Goal: Task Accomplishment & Management: Manage account settings

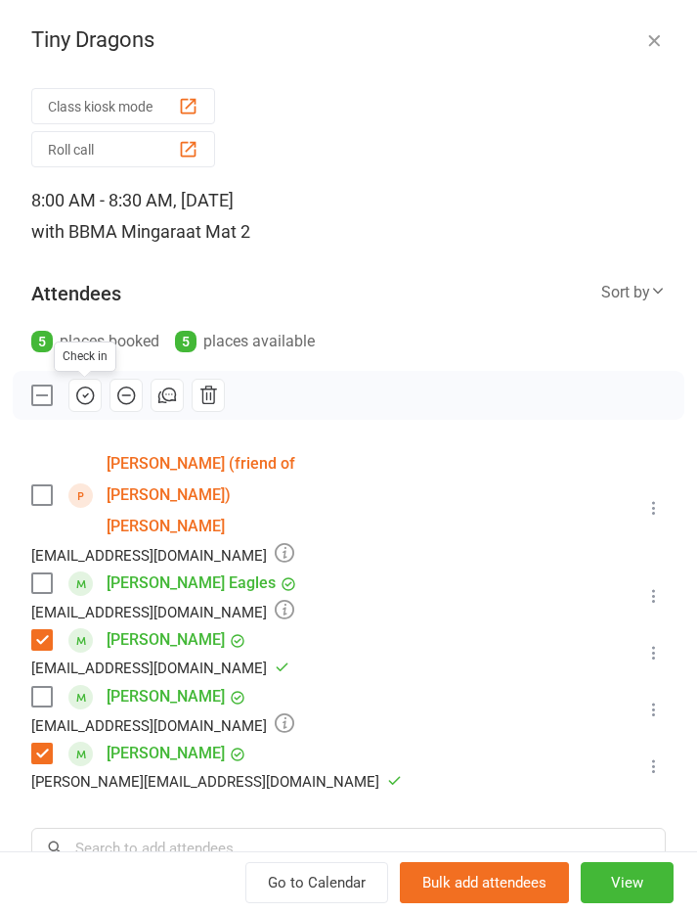
click at [645, 37] on icon "button" at bounding box center [655, 40] width 20 height 20
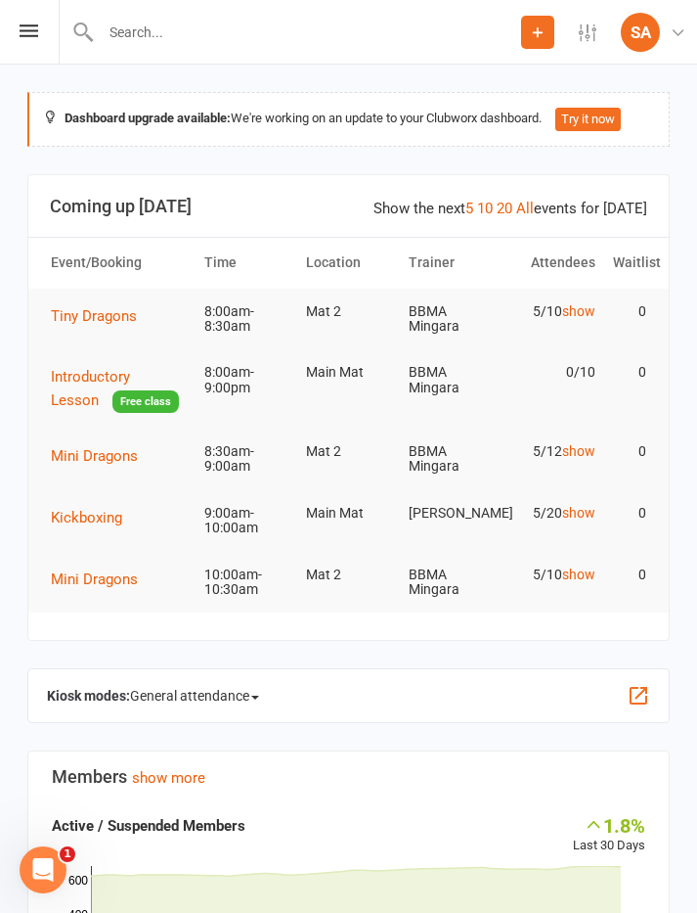
click at [81, 309] on span "Tiny Dragons" at bounding box center [94, 316] width 86 height 18
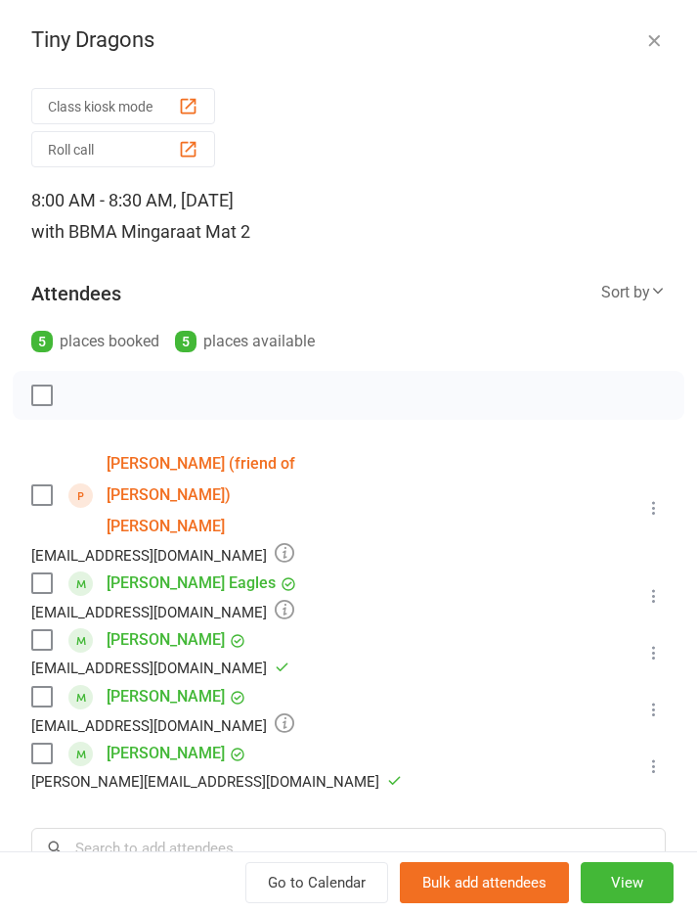
click at [653, 10] on div "Tiny Dragons Class kiosk mode Roll call 8:00 AM - 8:30 AM, [DATE] with BBMA [PE…" at bounding box center [348, 456] width 697 height 913
click at [644, 38] on button "button" at bounding box center [654, 39] width 23 height 23
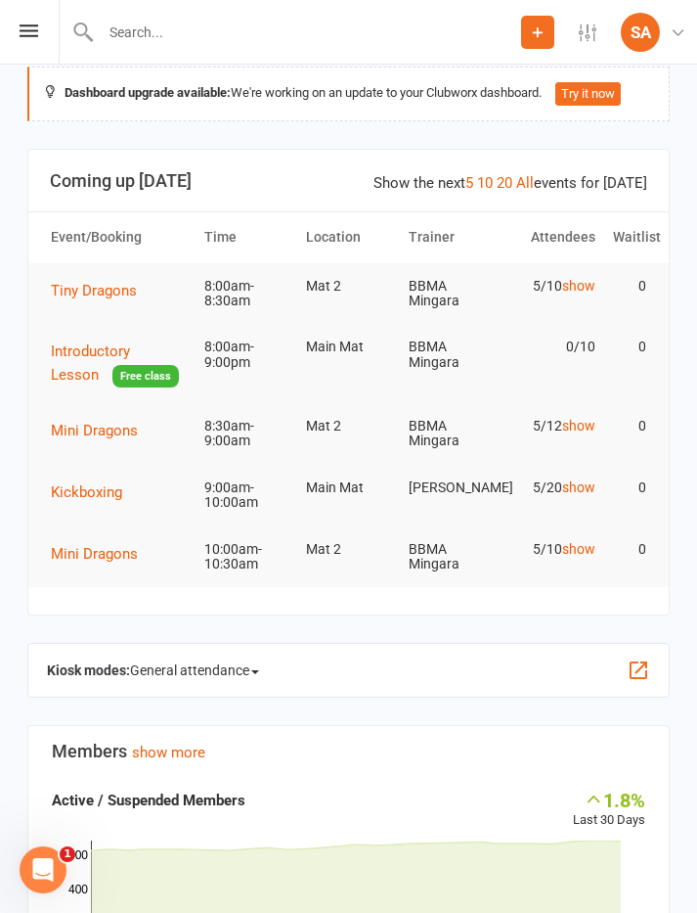
scroll to position [25, 0]
click at [75, 410] on td "Mini Dragons" at bounding box center [119, 430] width 154 height 55
click at [88, 424] on span "Mini Dragons" at bounding box center [94, 431] width 87 height 18
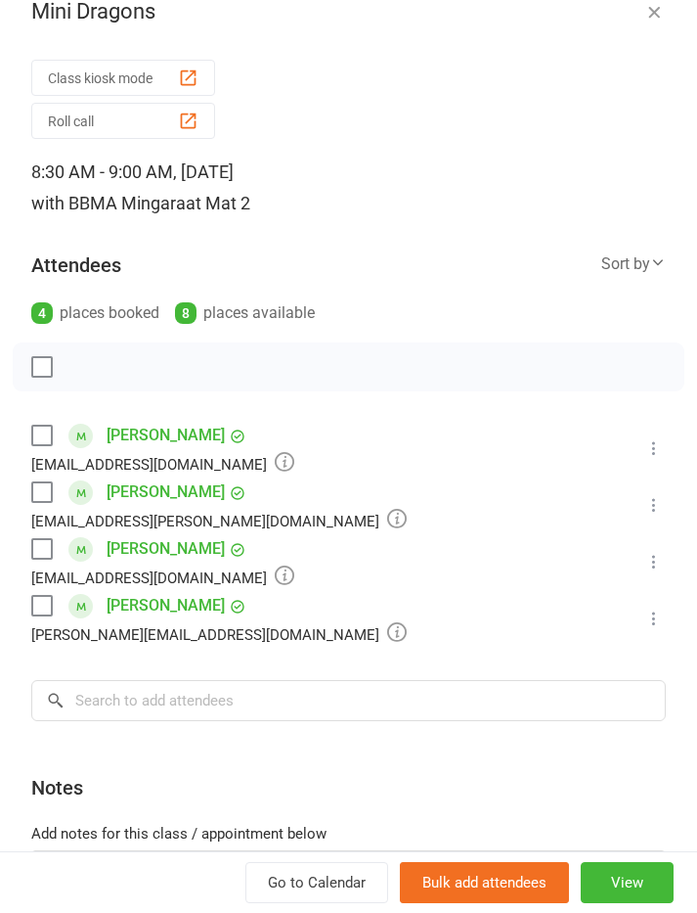
scroll to position [31, 0]
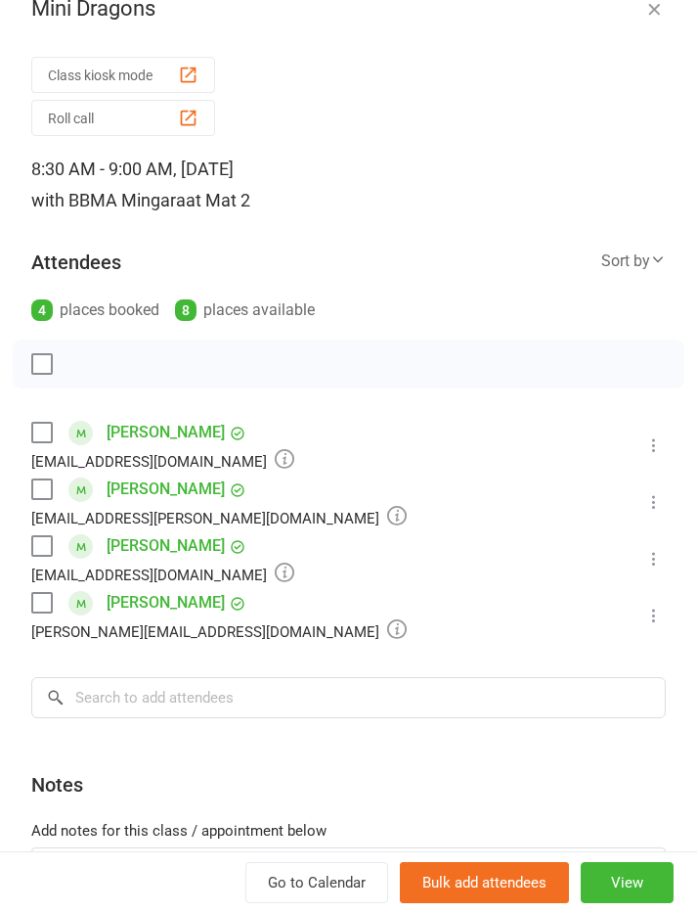
click at [51, 425] on label at bounding box center [41, 433] width 20 height 20
click at [70, 546] on span at bounding box center [80, 546] width 24 height 24
click at [49, 544] on label at bounding box center [41, 546] width 20 height 20
click at [87, 358] on icon "button" at bounding box center [85, 364] width 22 height 22
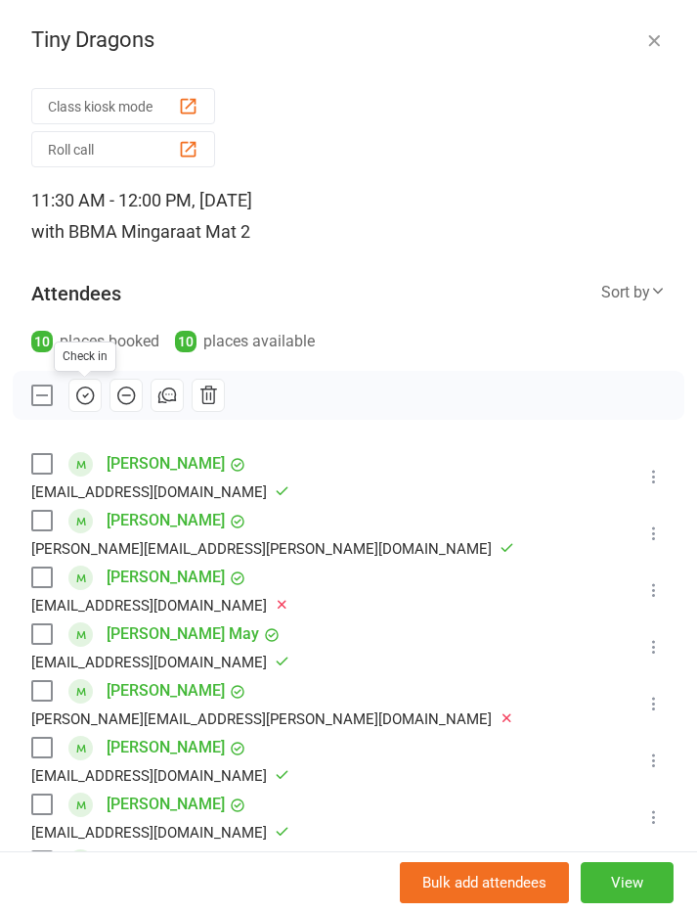
click at [664, 28] on button "button" at bounding box center [654, 39] width 23 height 23
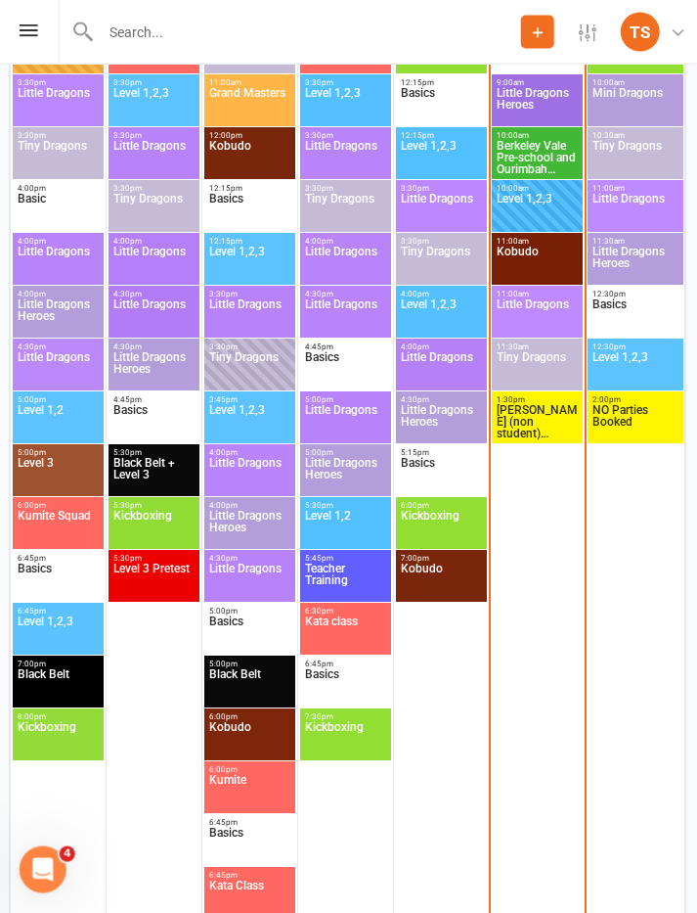
scroll to position [3108, 1]
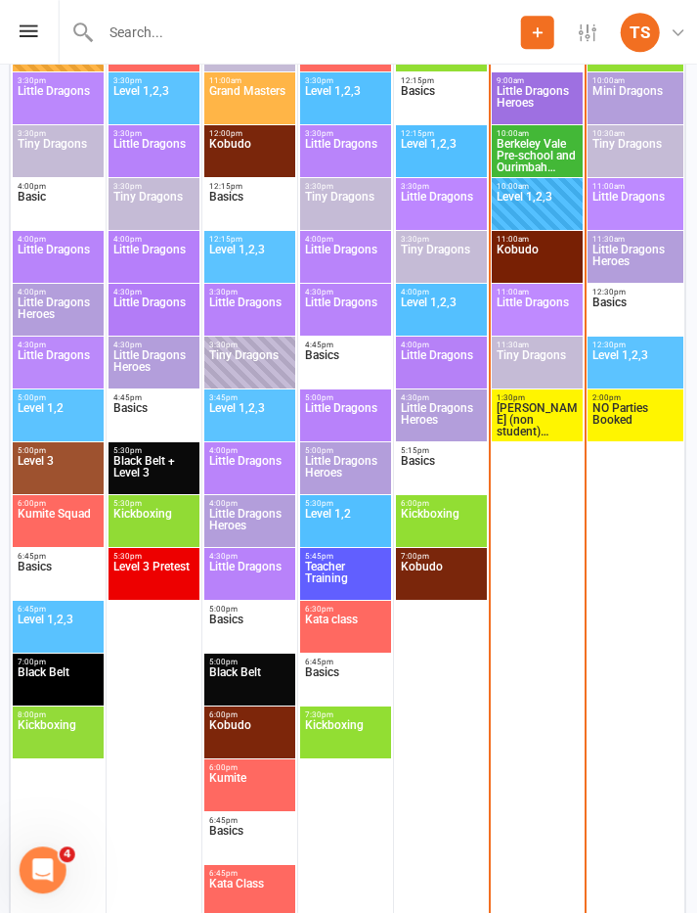
click at [643, 49] on div "TS" at bounding box center [640, 32] width 39 height 39
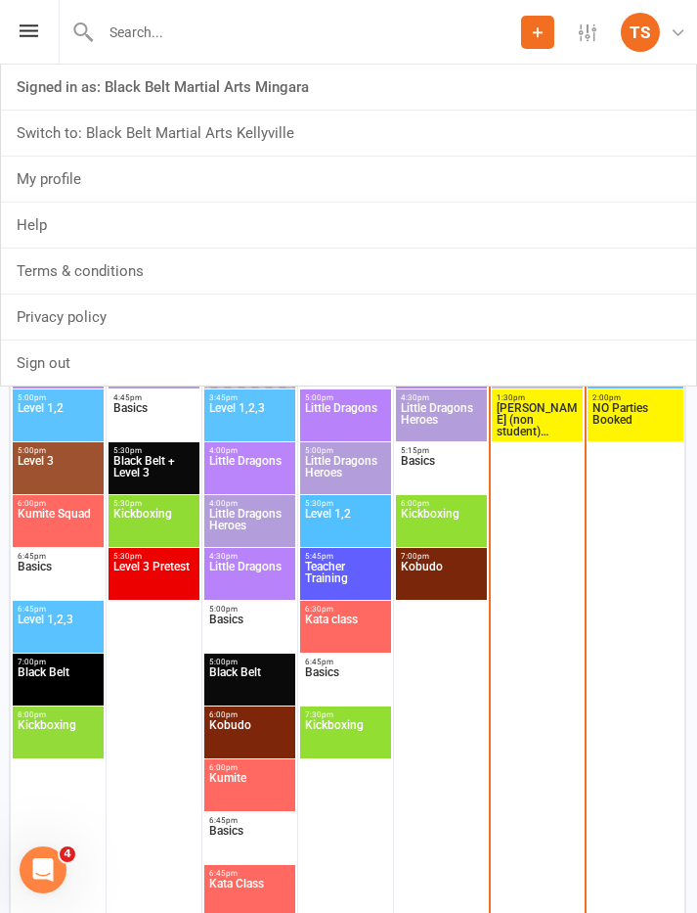
click at [646, 22] on div "TS" at bounding box center [640, 32] width 39 height 39
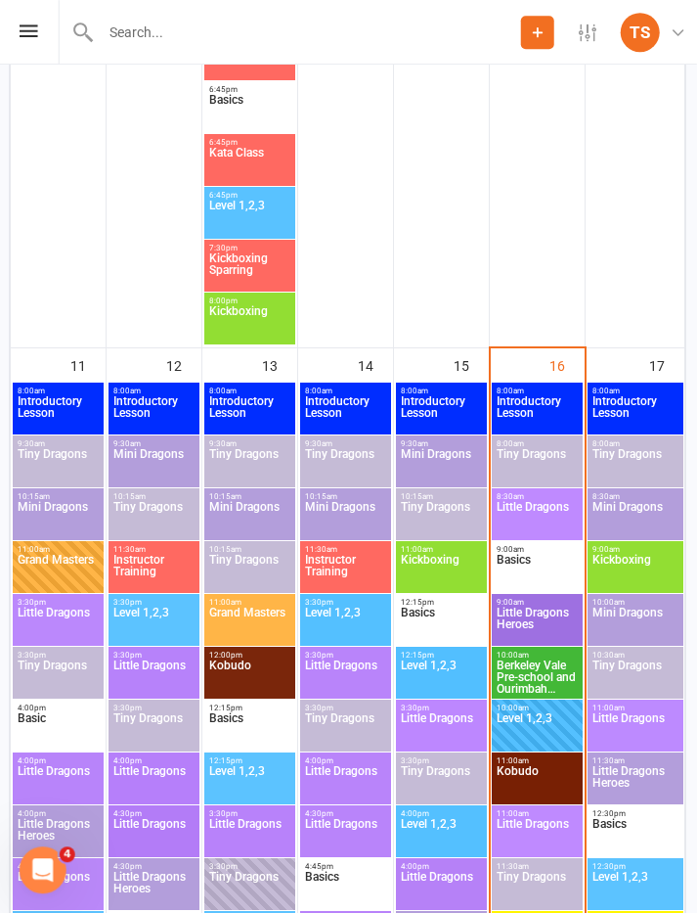
scroll to position [2587, 1]
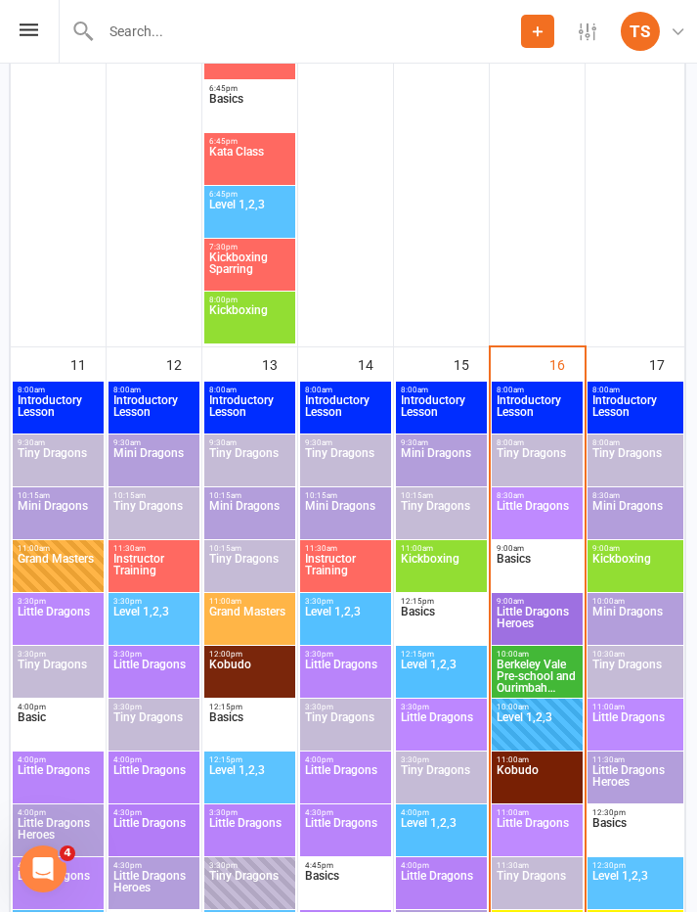
click at [634, 562] on span "Kickboxing" at bounding box center [636, 571] width 88 height 35
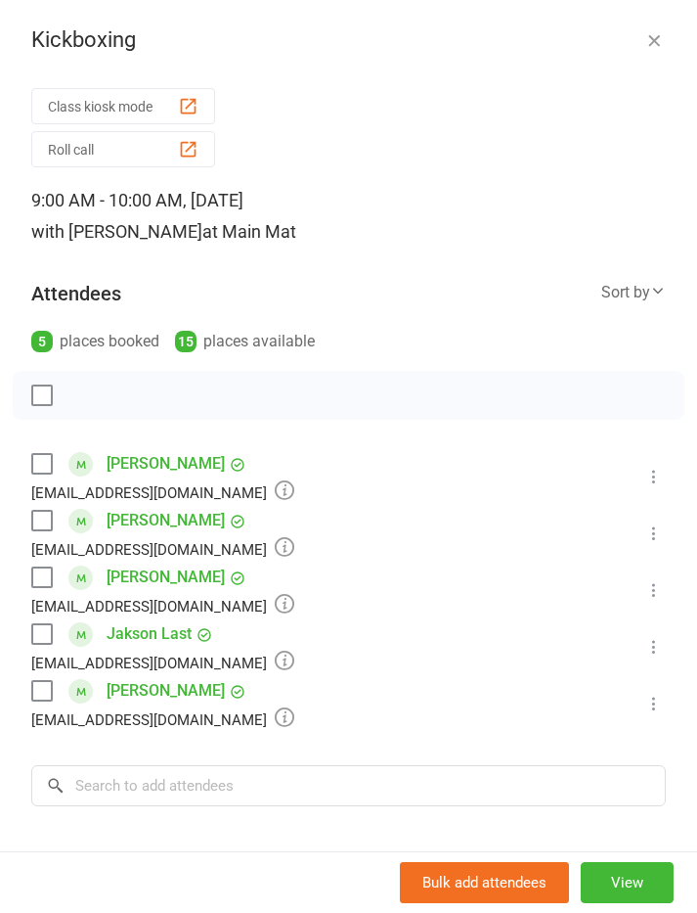
click at [3, 798] on div "Class kiosk mode Roll call 9:00 AM - 10:00 AM, Sunday, August, 17, 2025 with Se…" at bounding box center [348, 589] width 697 height 1016
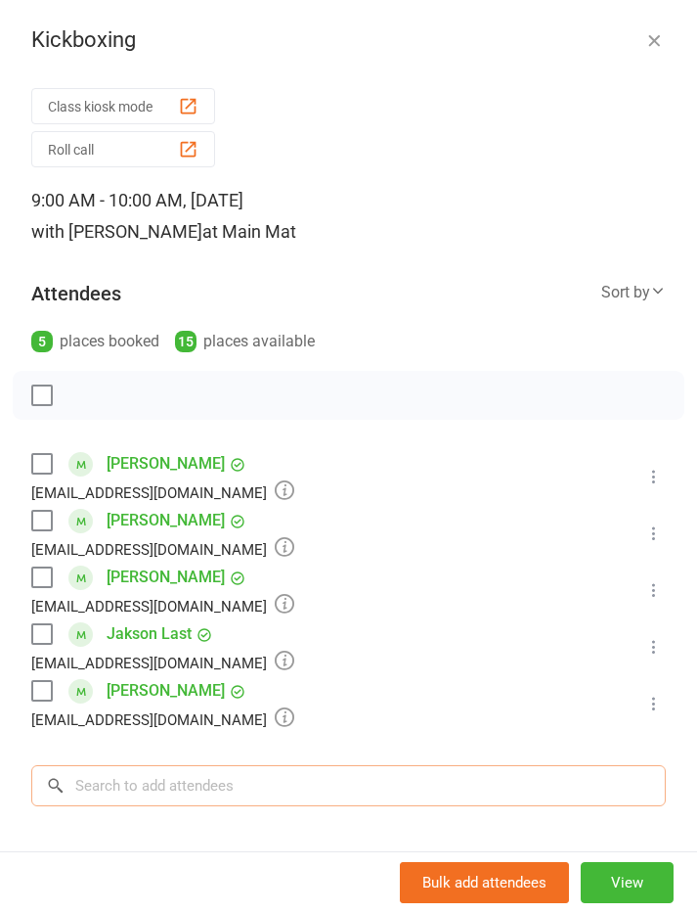
click at [141, 783] on input "search" at bounding box center [348, 785] width 635 height 41
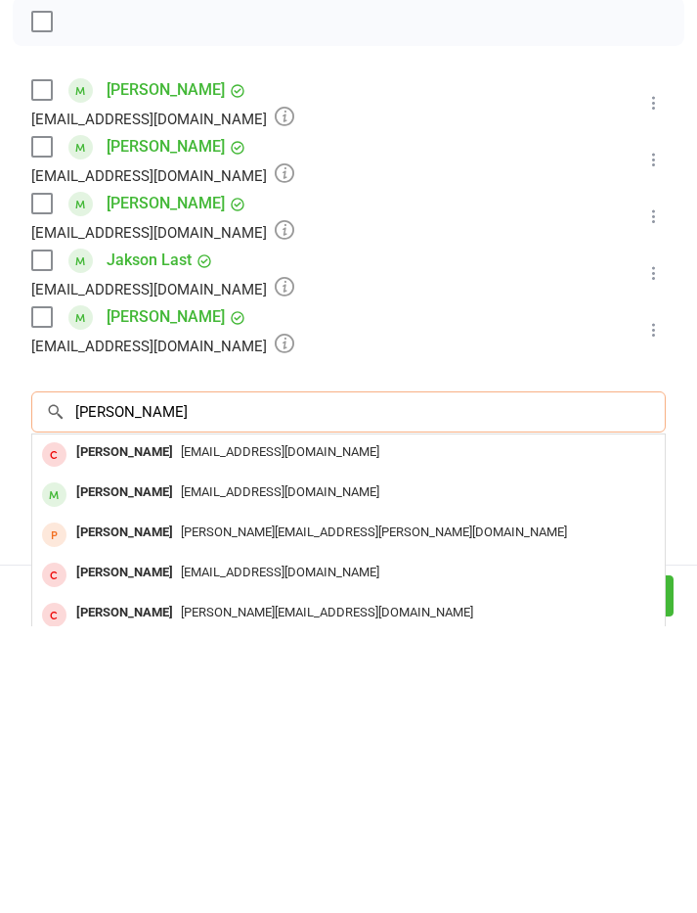
scroll to position [0, 0]
type input "Pete n"
click at [93, 765] on div "Peter Neave" at bounding box center [124, 779] width 112 height 28
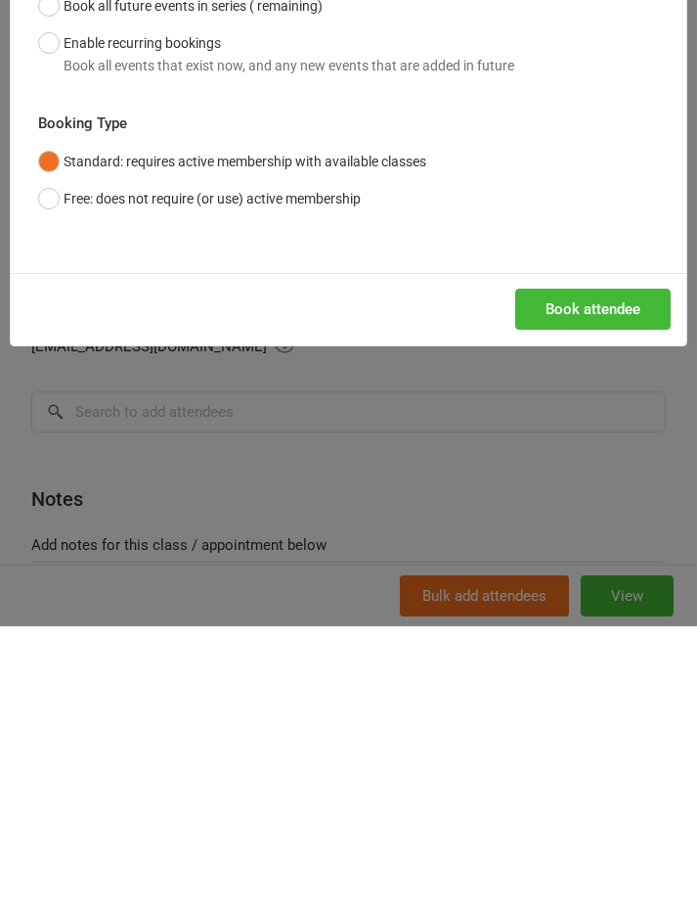
scroll to position [3060, 1]
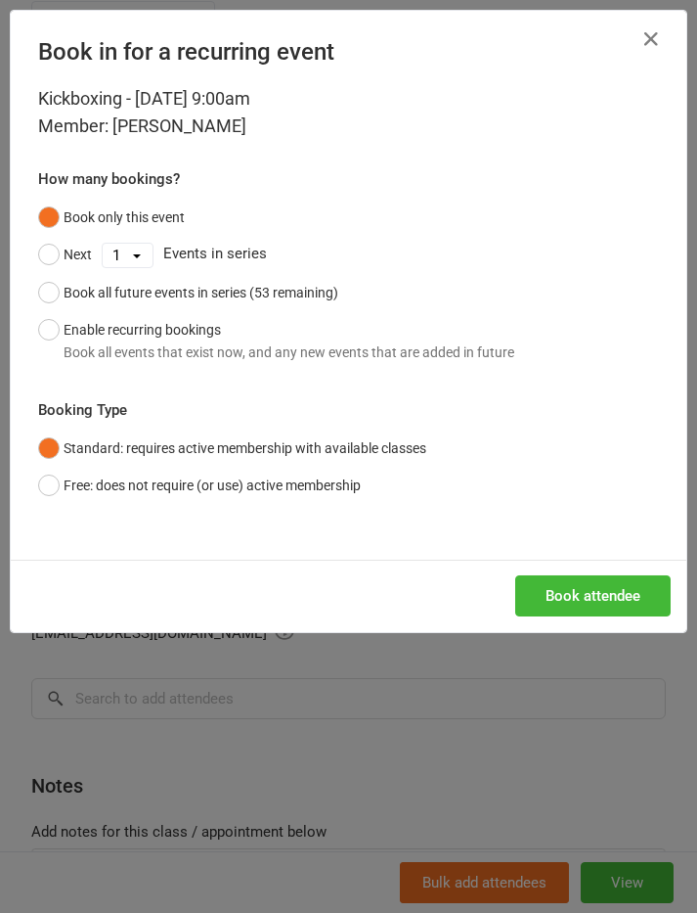
click at [563, 594] on button "Book attendee" at bounding box center [593, 595] width 156 height 41
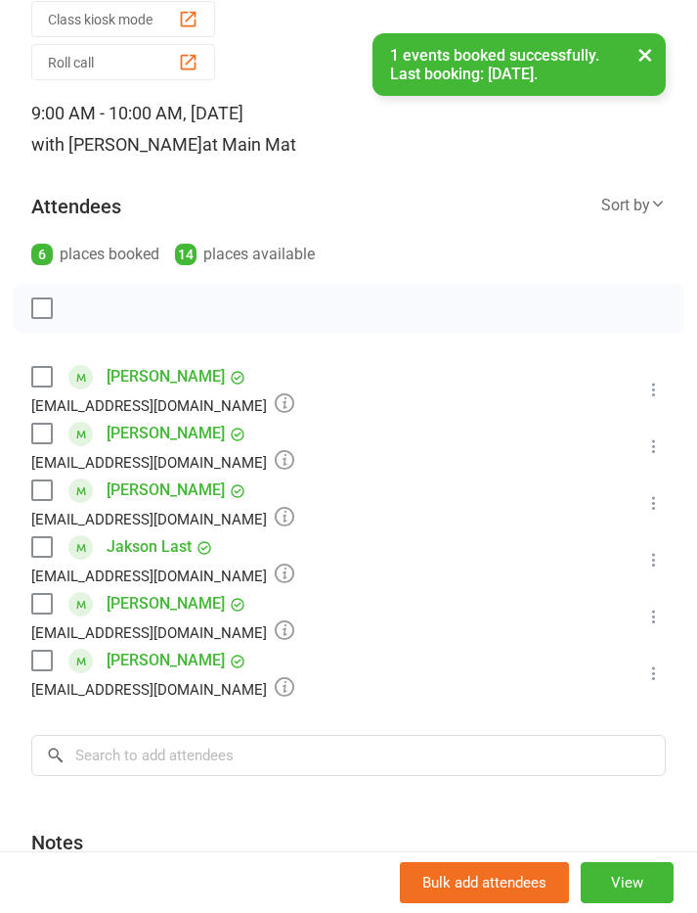
click at [48, 370] on label at bounding box center [41, 377] width 20 height 20
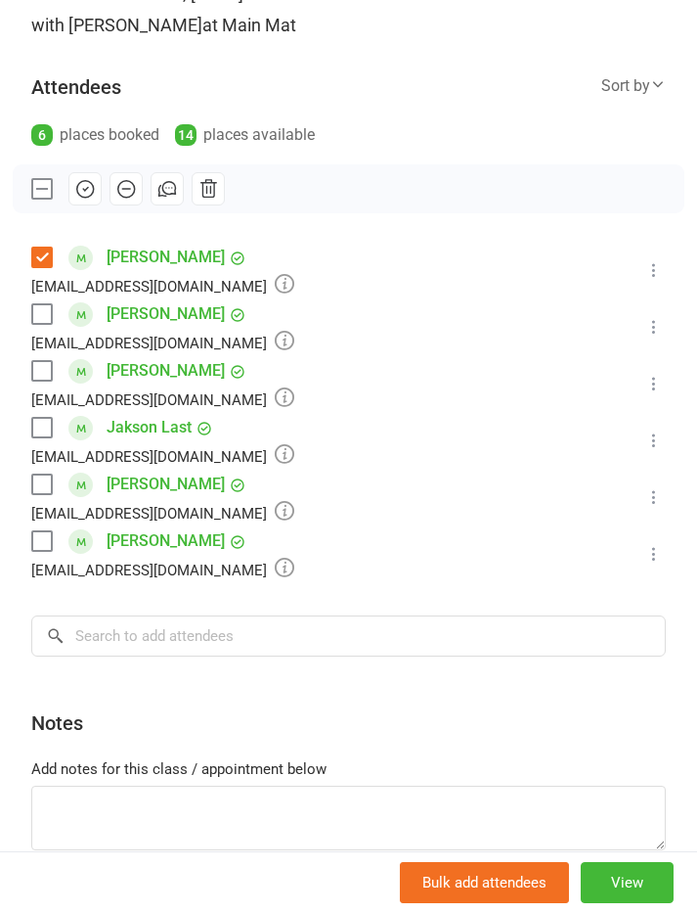
scroll to position [207, 0]
click at [48, 487] on label at bounding box center [41, 483] width 20 height 20
click at [48, 545] on label at bounding box center [41, 540] width 20 height 20
click at [124, 636] on input "search" at bounding box center [348, 634] width 635 height 41
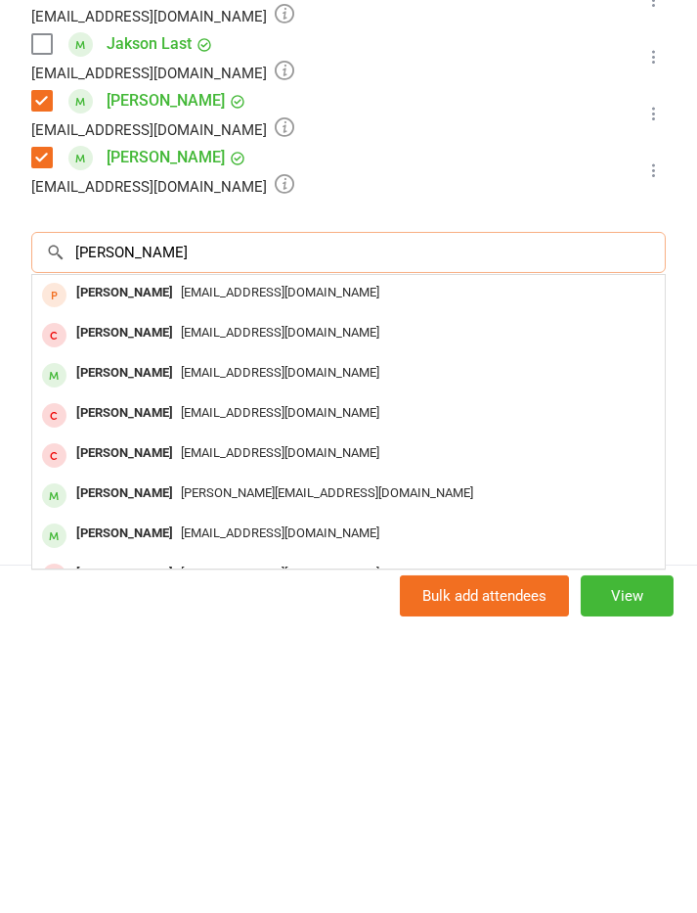
scroll to position [0, 0]
type input "Lisa ri"
click at [103, 646] on div "Lisa Ricketts" at bounding box center [124, 660] width 112 height 28
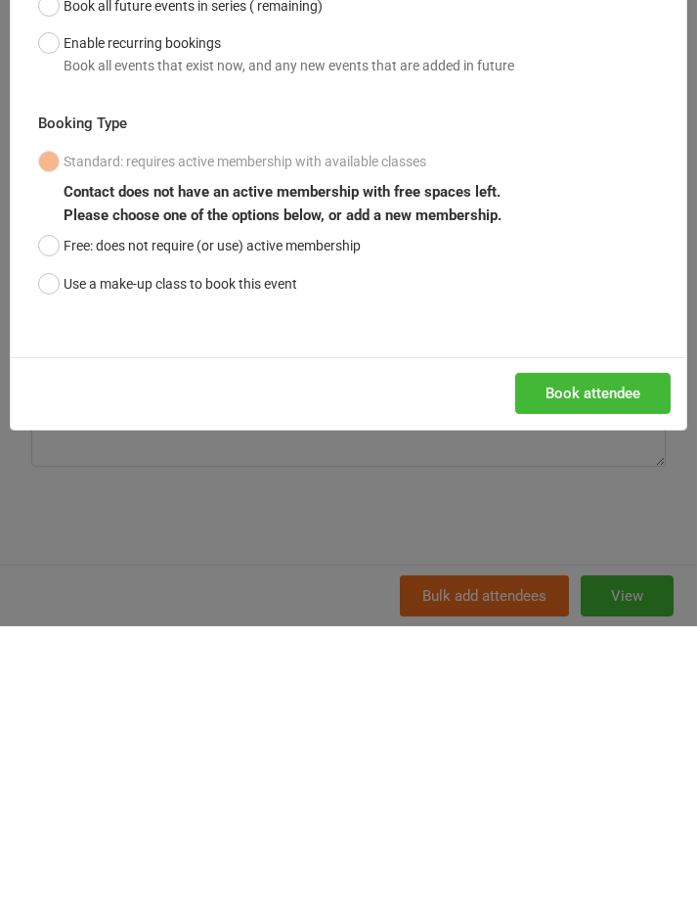
scroll to position [3383, 1]
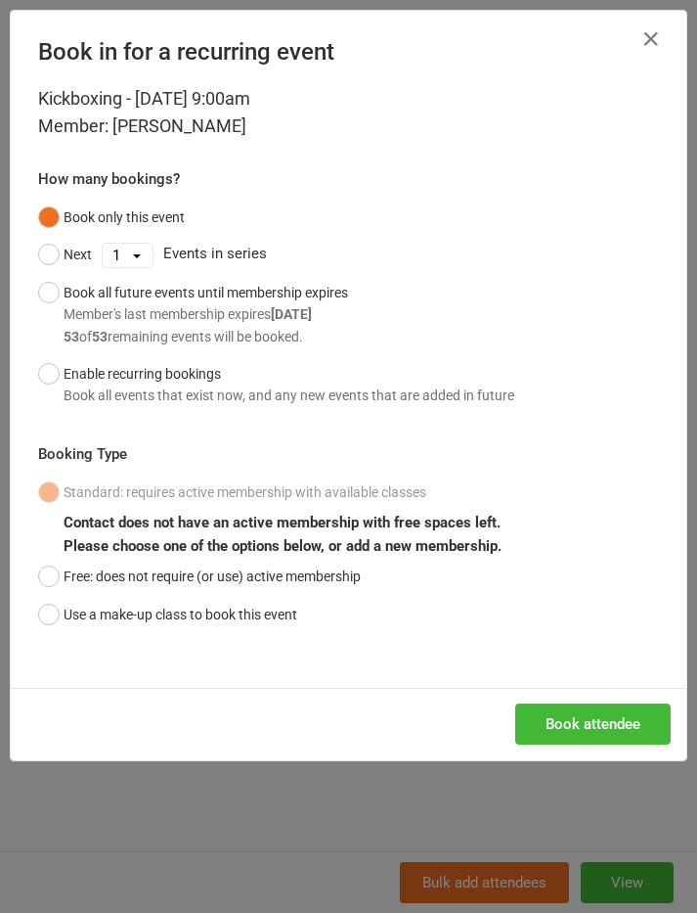
click at [598, 719] on button "Book attendee" at bounding box center [593, 723] width 156 height 41
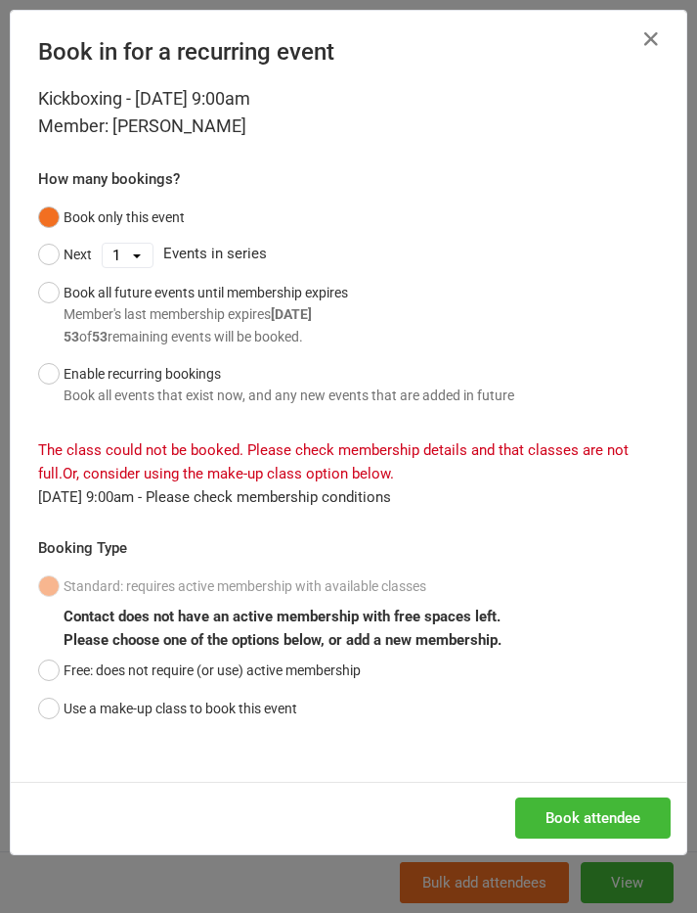
click at [53, 699] on button "Use a make-up class to book this event" at bounding box center [167, 708] width 259 height 37
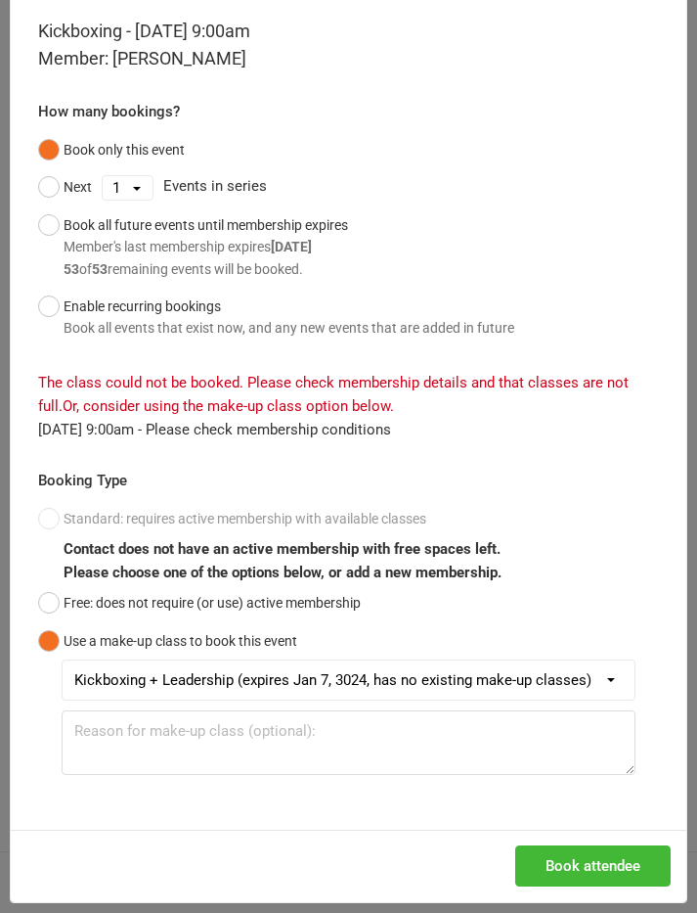
scroll to position [64, 0]
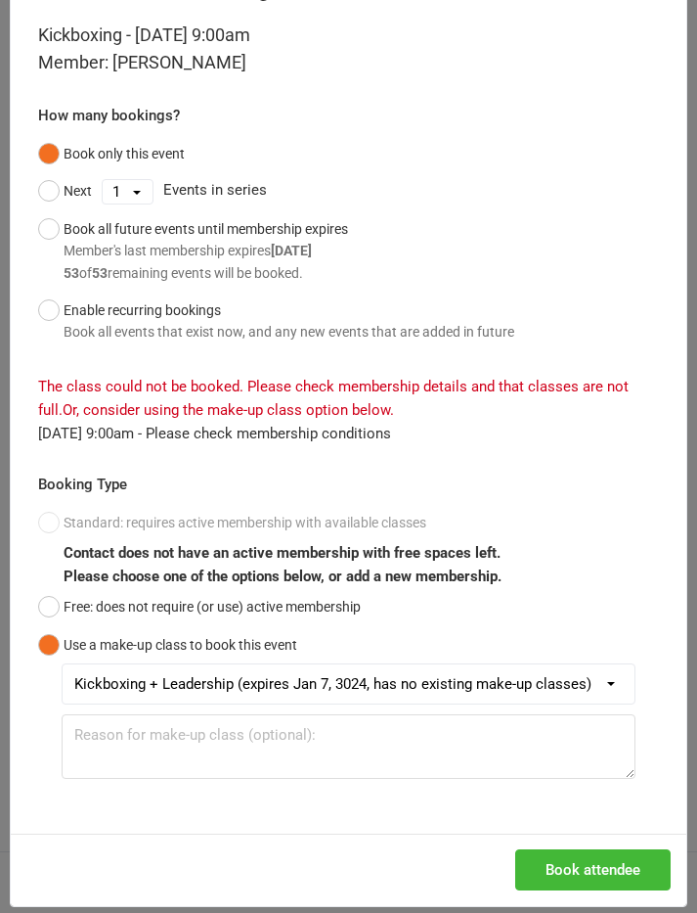
click at [607, 676] on select "Kickboxing + Leadership (expires Jan 7, 3024, has no existing make-up classes)" at bounding box center [349, 683] width 572 height 39
click at [629, 854] on button "Book attendee" at bounding box center [593, 869] width 156 height 41
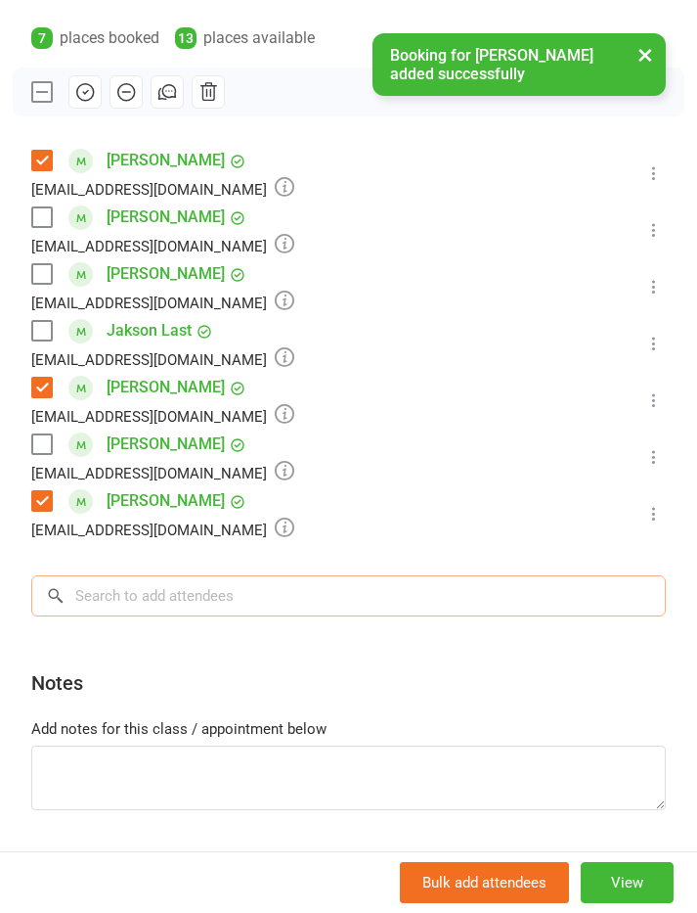
click at [129, 592] on input "search" at bounding box center [348, 595] width 635 height 41
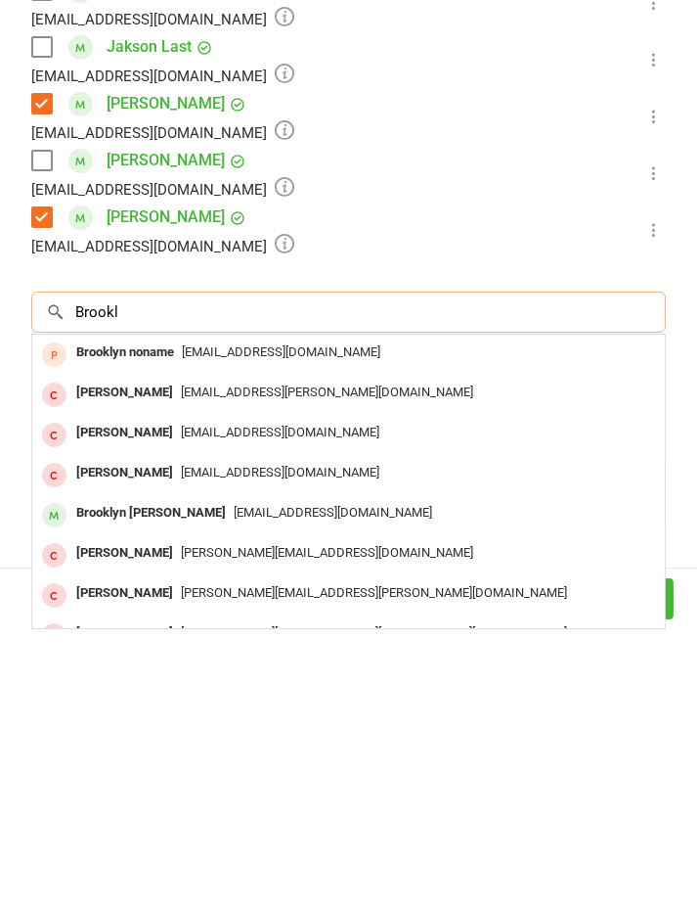
type input "Brookl"
click at [116, 782] on div "Brooklyn Ricketts" at bounding box center [150, 796] width 165 height 28
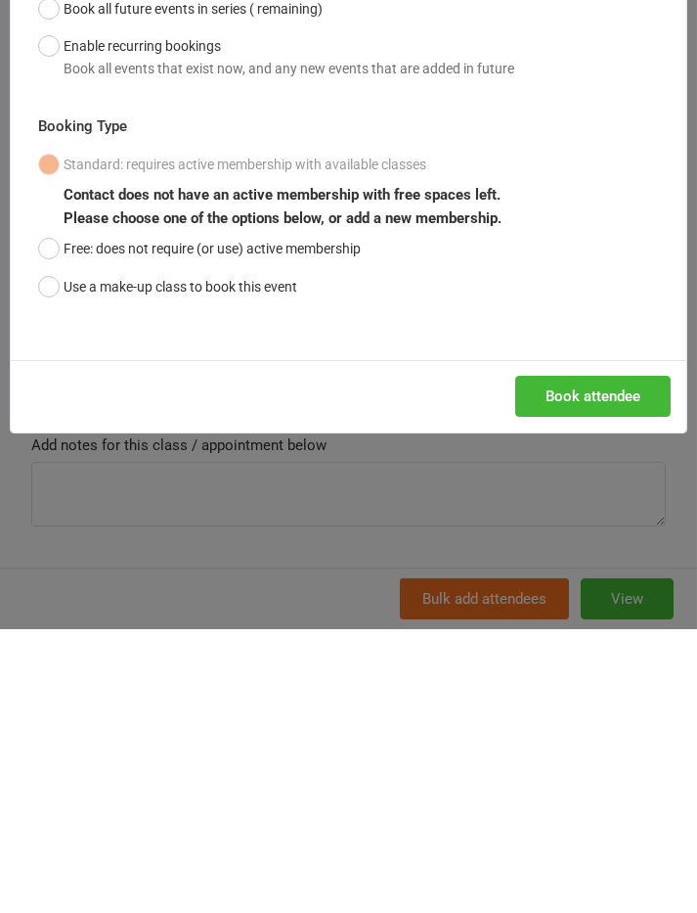
scroll to position [3667, 1]
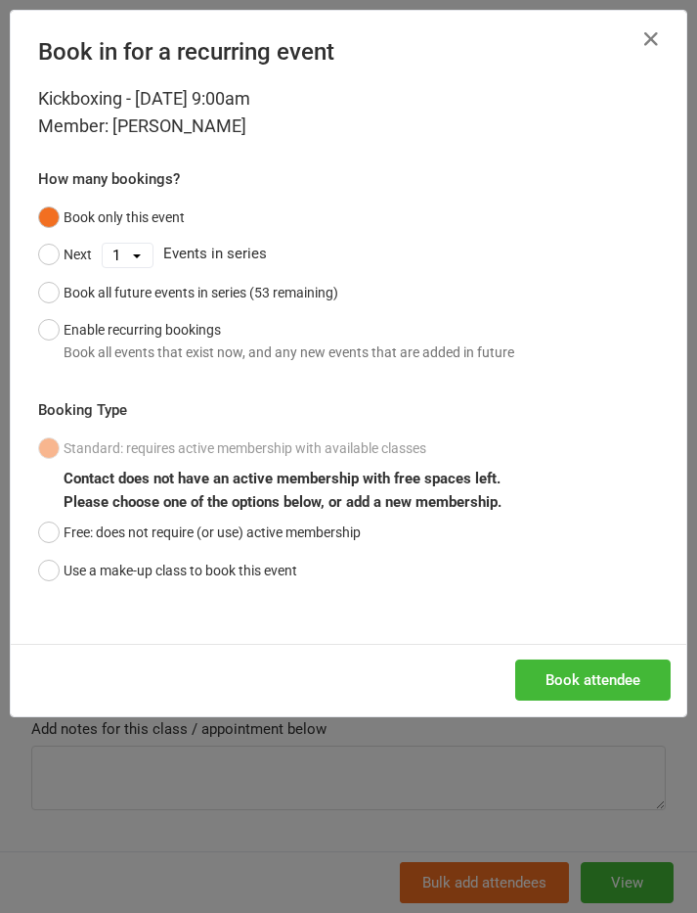
click at [56, 566] on button "Use a make-up class to book this event" at bounding box center [167, 570] width 259 height 37
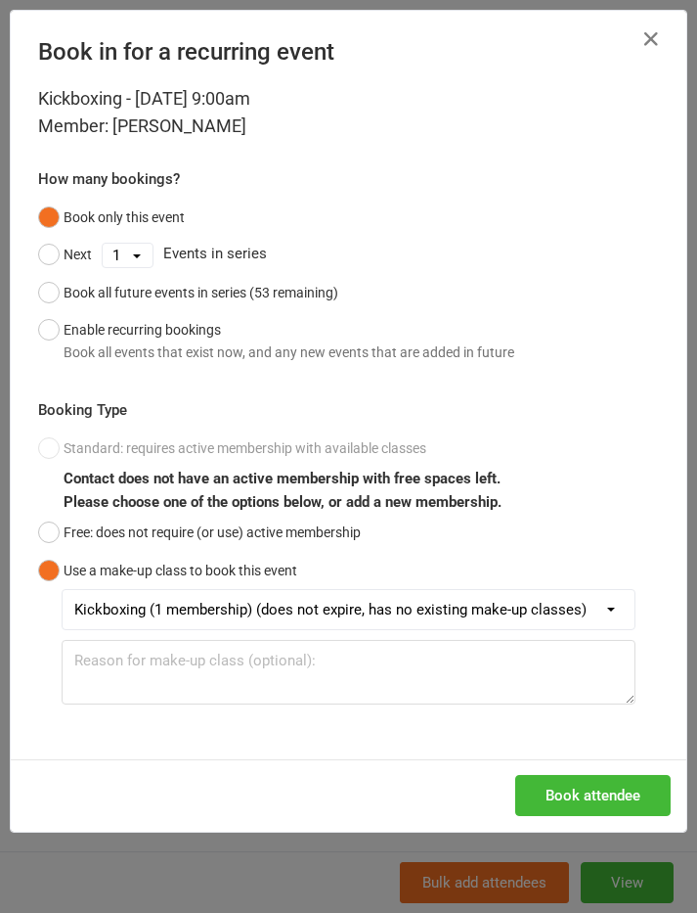
click at [572, 785] on button "Book attendee" at bounding box center [593, 795] width 156 height 41
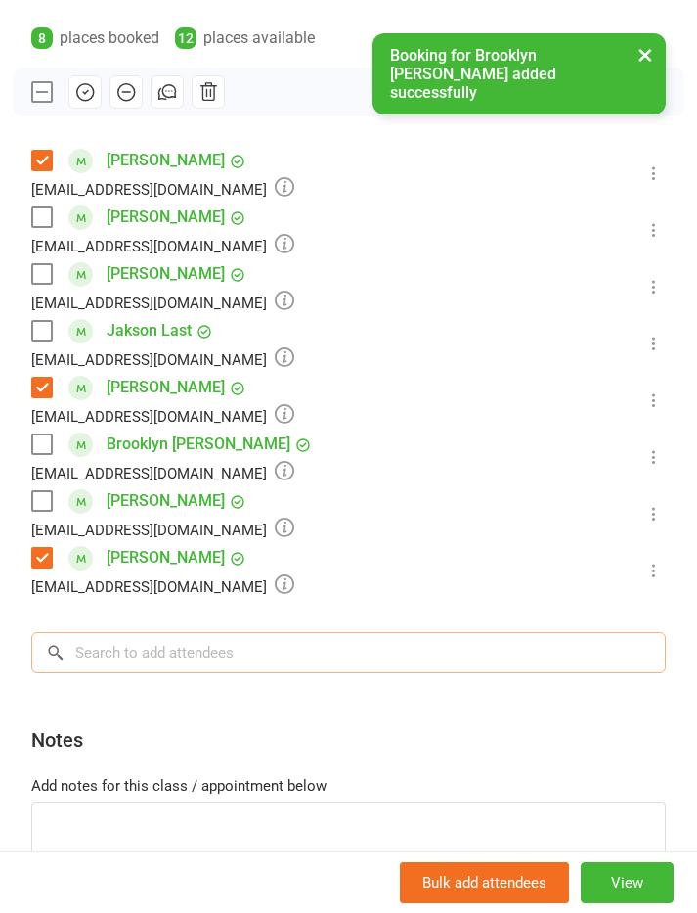
click at [98, 653] on input "search" at bounding box center [348, 652] width 635 height 41
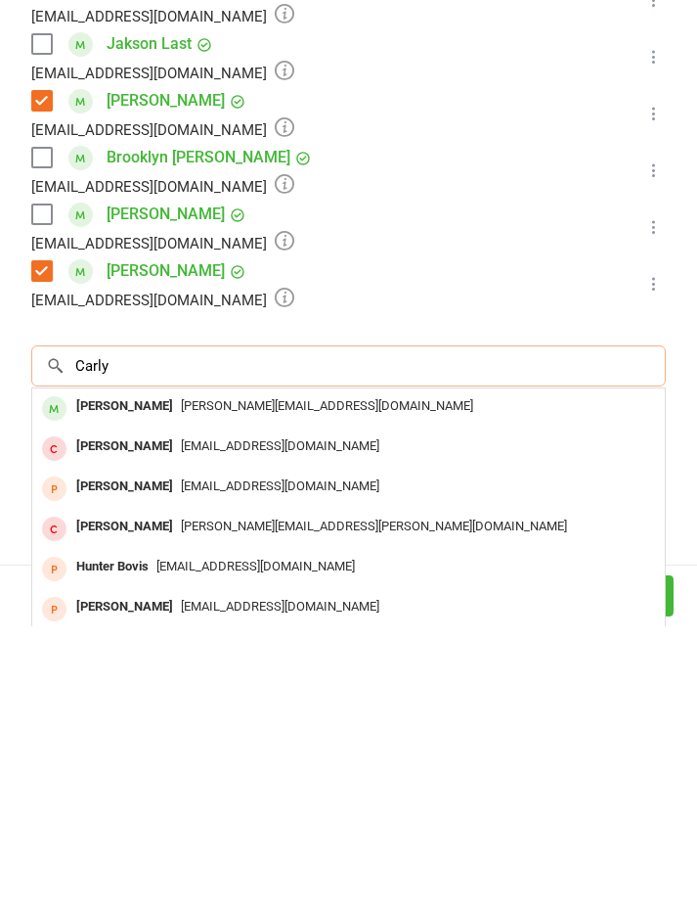
type input "Carly"
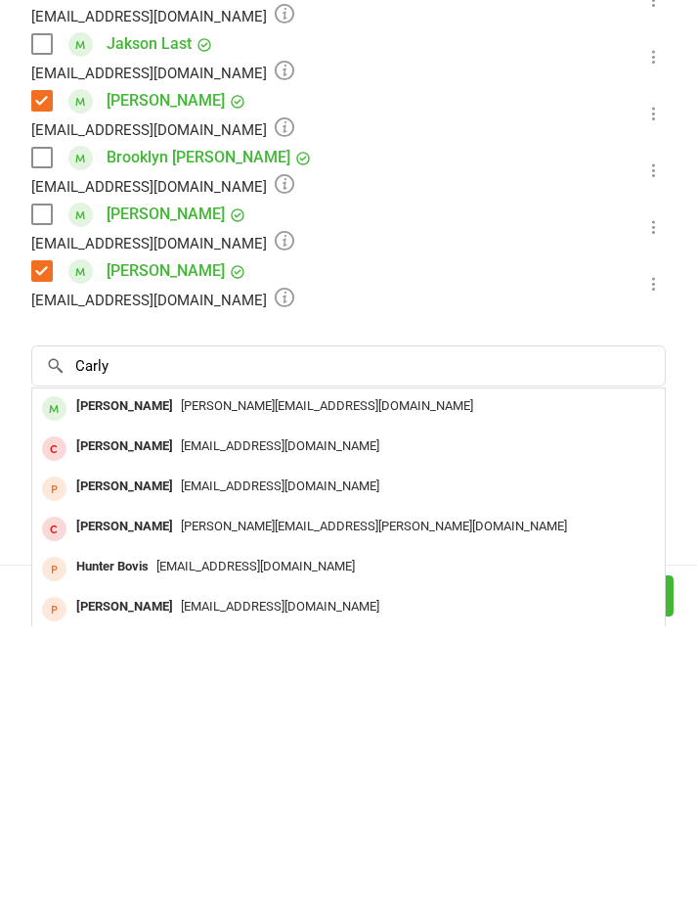
click at [98, 679] on div "Carly Tippett" at bounding box center [124, 693] width 112 height 28
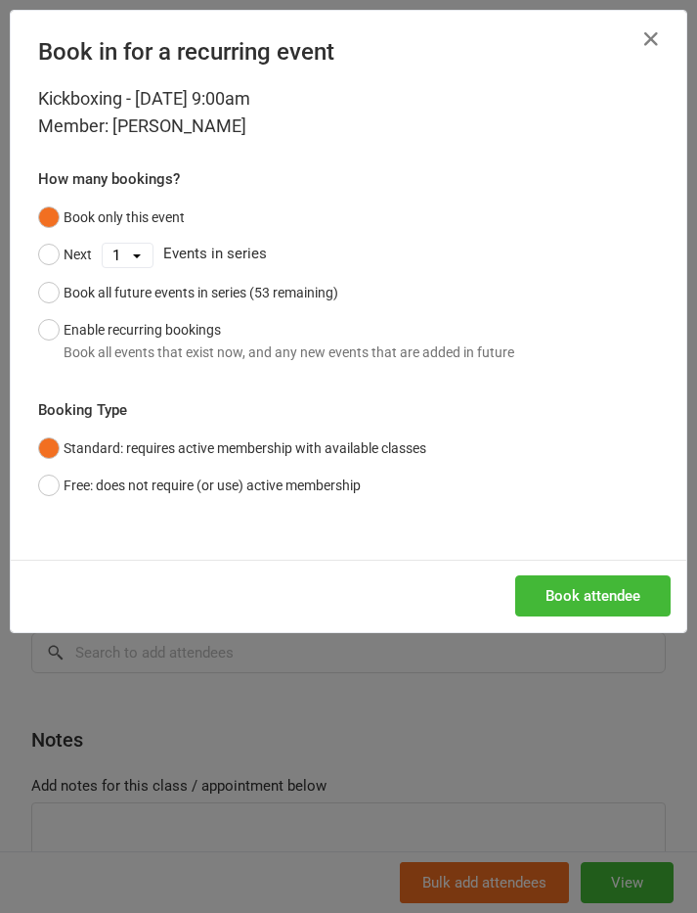
click at [603, 593] on button "Book attendee" at bounding box center [593, 595] width 156 height 41
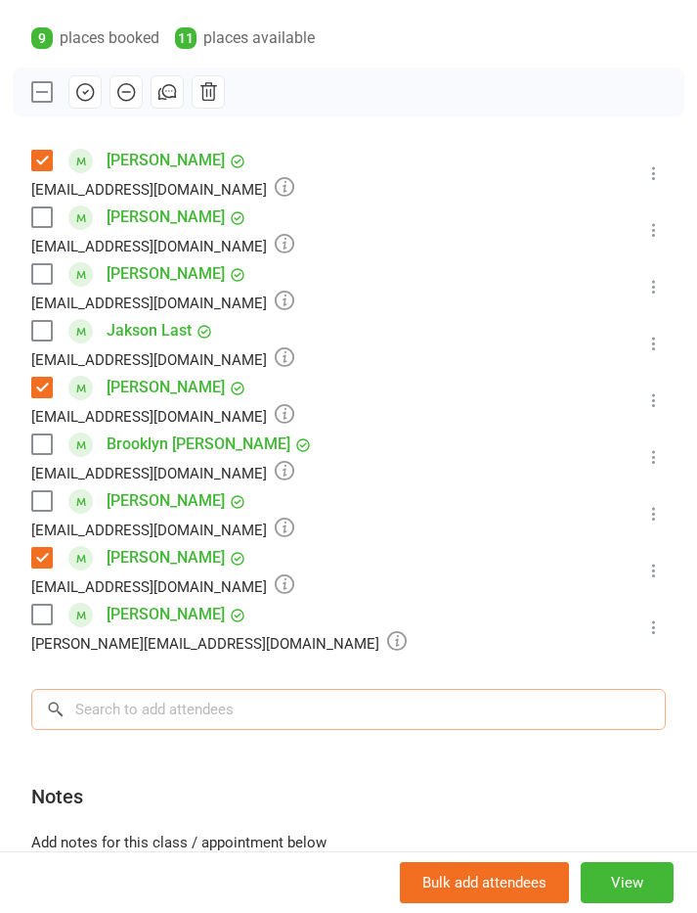
click at [160, 704] on input "search" at bounding box center [348, 709] width 635 height 41
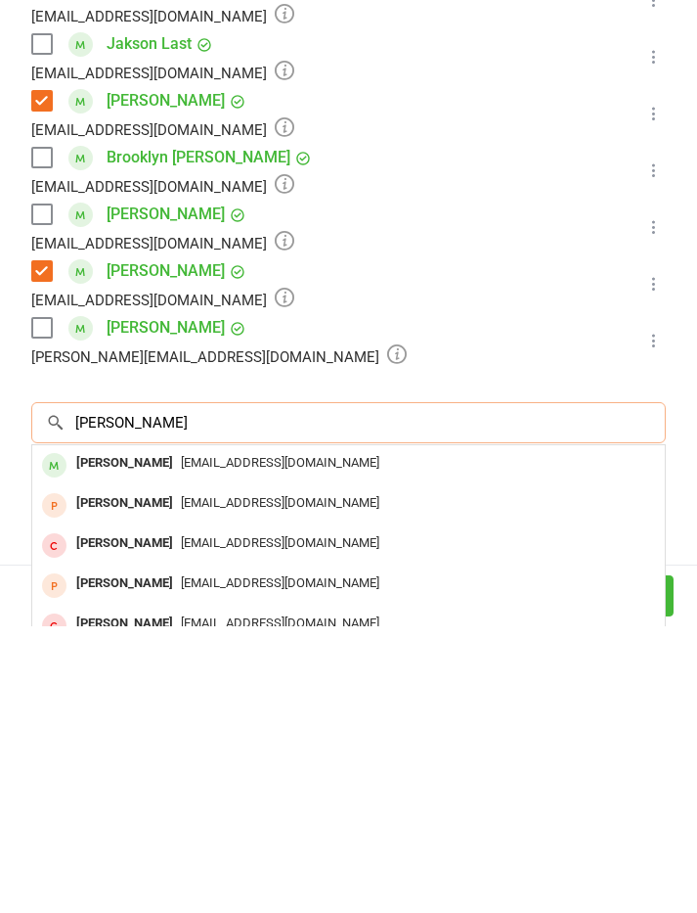
type input "Nate glenc"
click at [545, 736] on div "drucilla_glencorse@hotmail.com" at bounding box center [348, 750] width 617 height 28
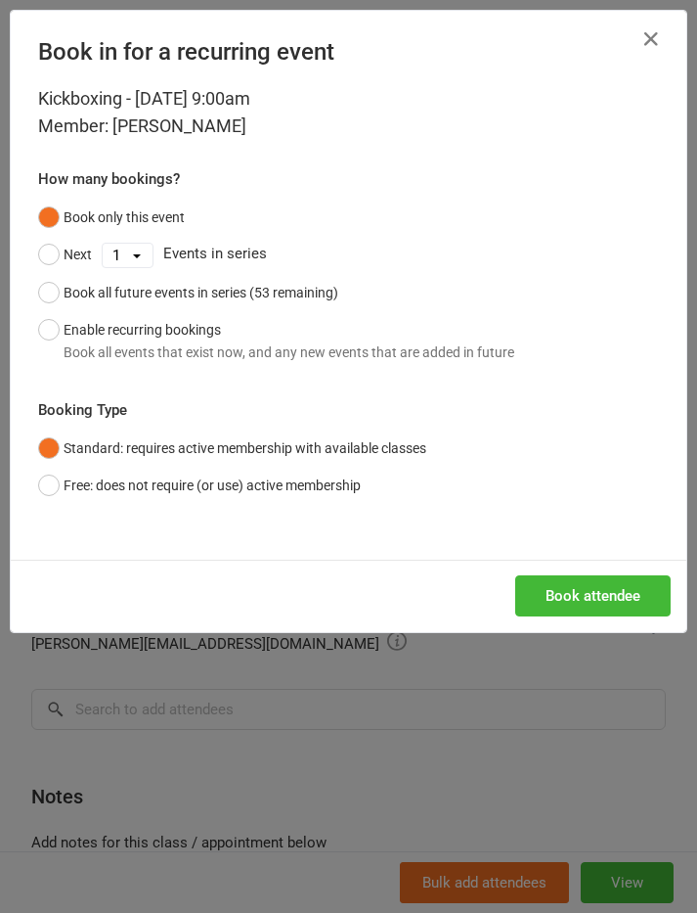
click at [587, 595] on button "Book attendee" at bounding box center [593, 595] width 156 height 41
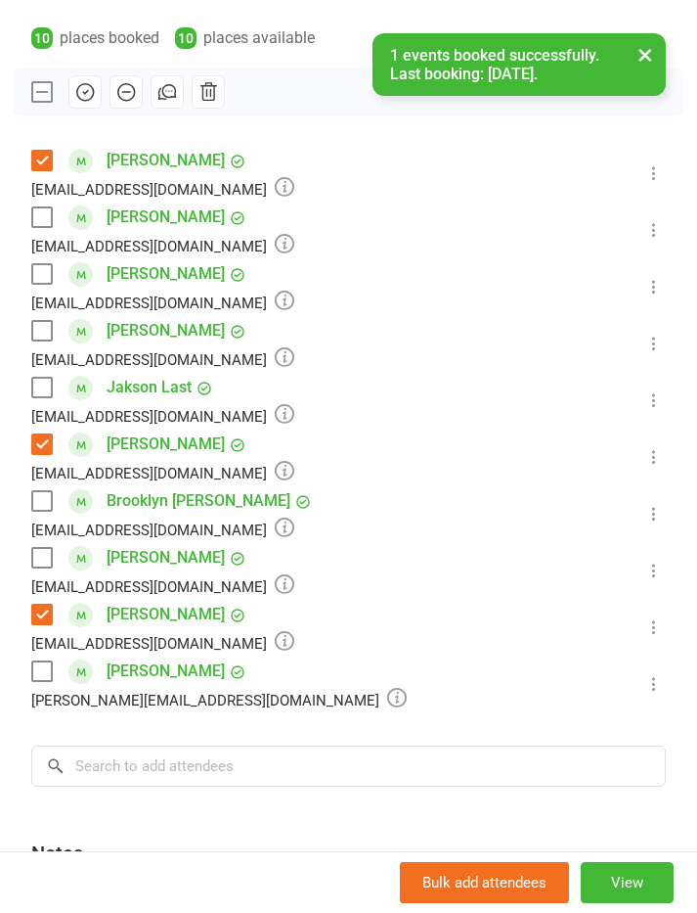
click at [51, 324] on label at bounding box center [41, 331] width 20 height 20
click at [50, 508] on label at bounding box center [41, 501] width 20 height 20
click at [42, 560] on label at bounding box center [41, 558] width 20 height 20
click at [33, 668] on label at bounding box center [41, 671] width 20 height 20
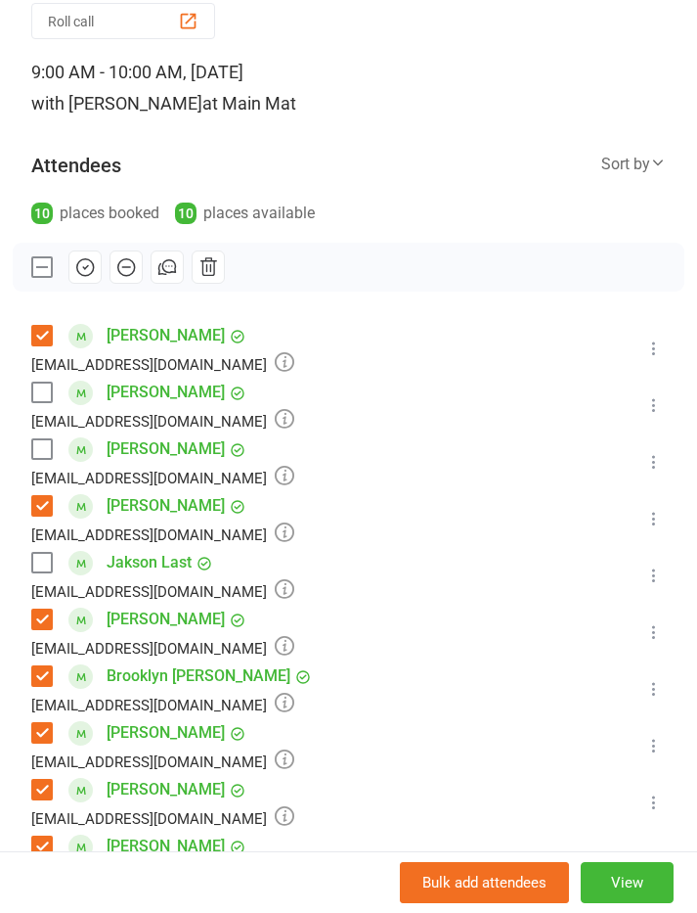
scroll to position [124, 0]
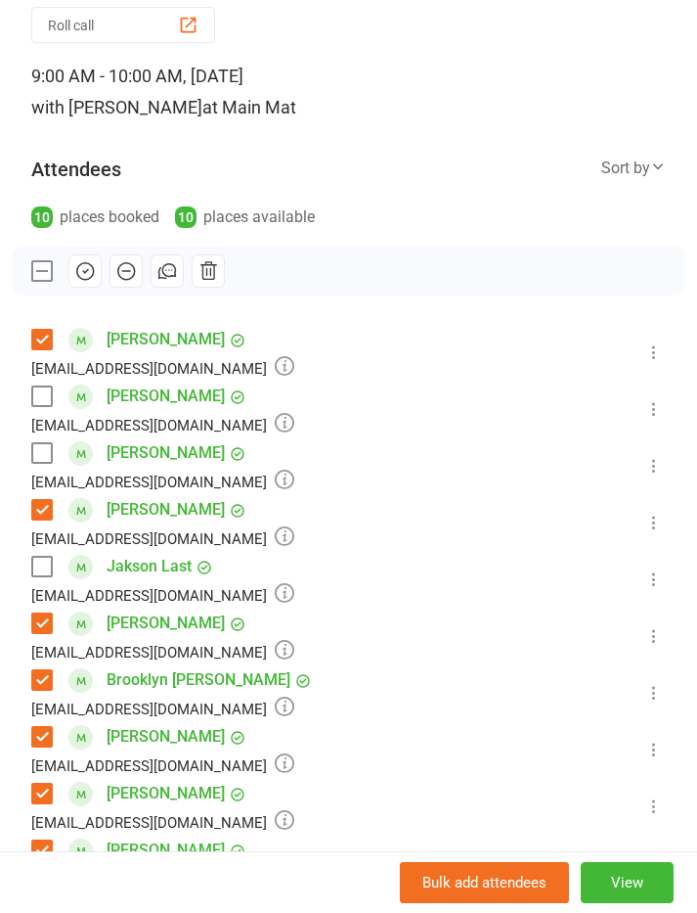
click at [79, 259] on button "button" at bounding box center [84, 270] width 33 height 33
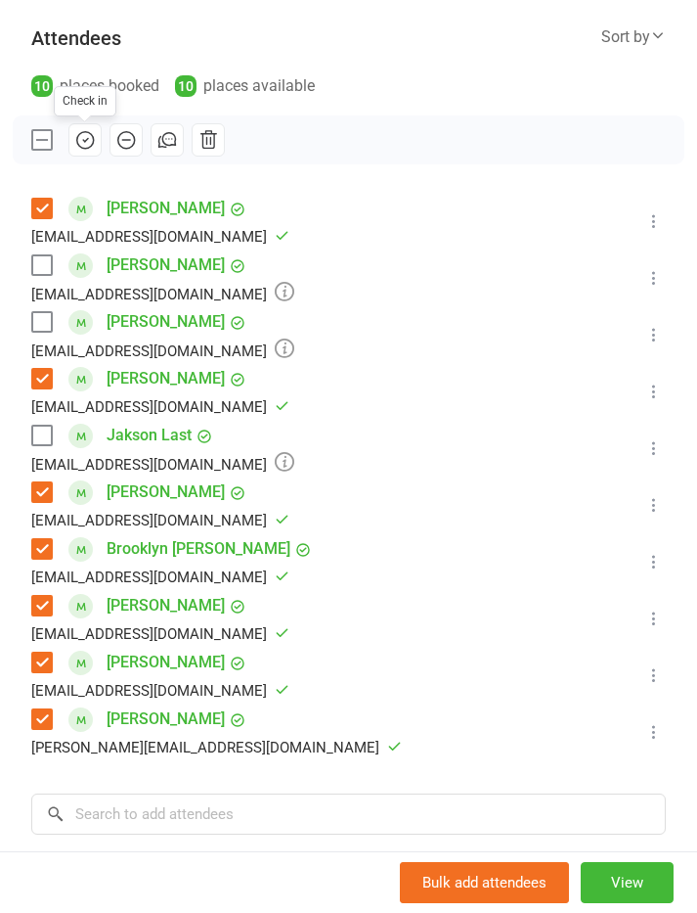
scroll to position [252, 0]
